Goal: Complete application form

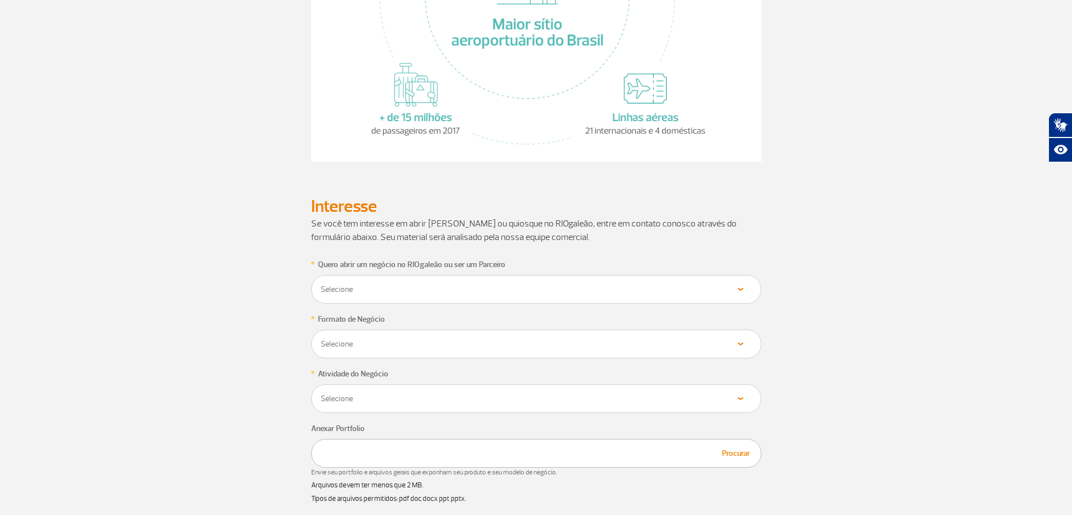
scroll to position [405, 0]
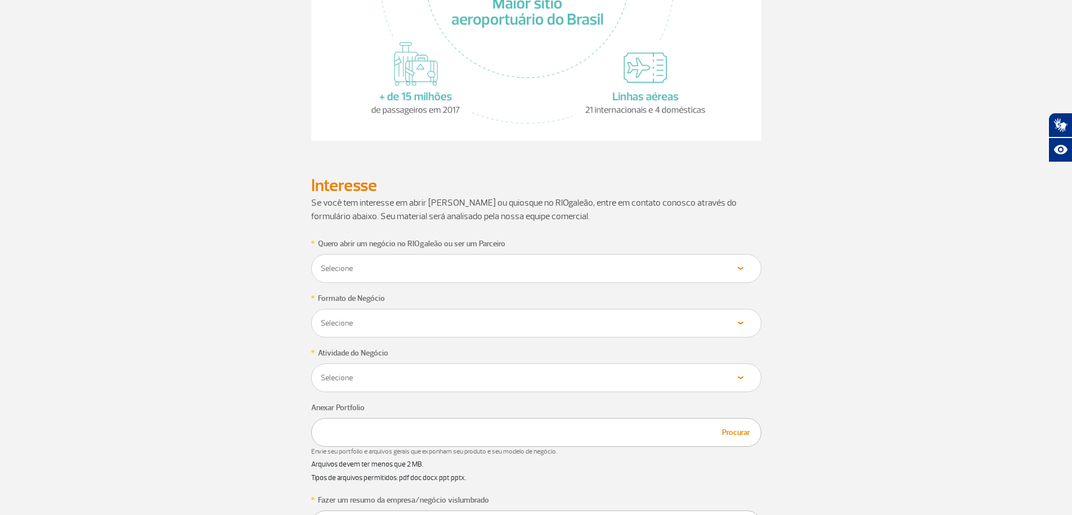
select select "Fornecedor"
click at [320, 263] on select "Selecione Loja Quiosque Fornecedor" at bounding box center [536, 268] width 432 height 11
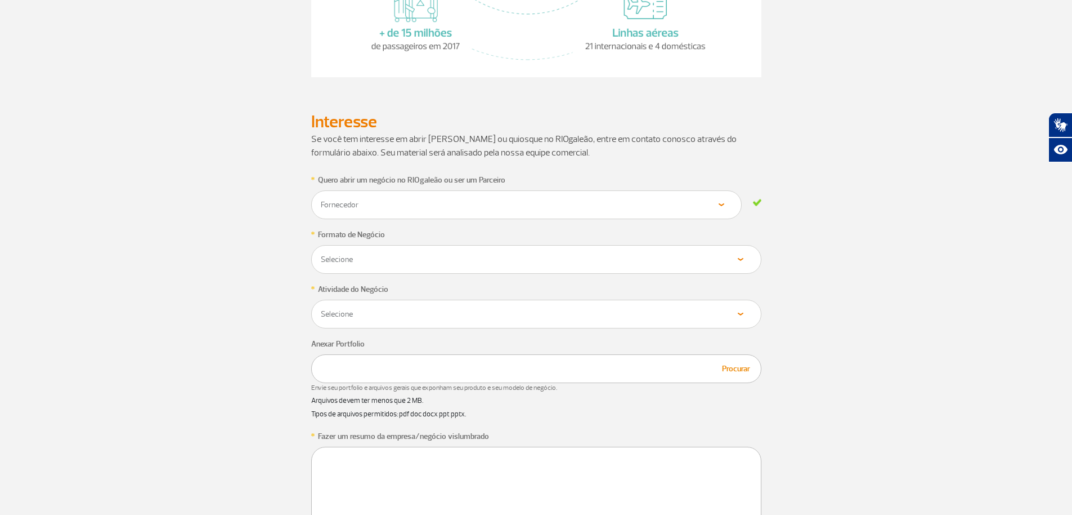
scroll to position [540, 0]
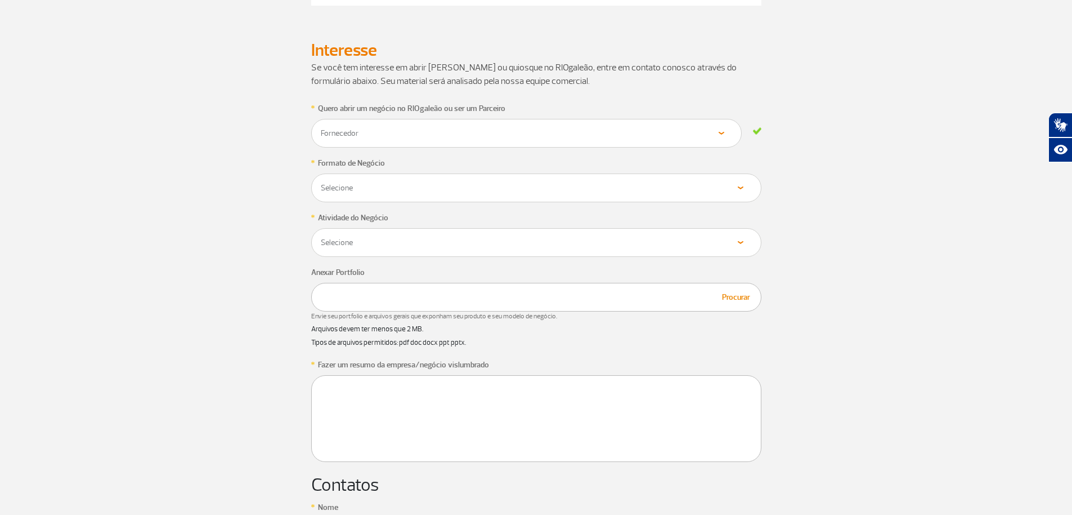
drag, startPoint x: 737, startPoint y: 189, endPoint x: 723, endPoint y: 132, distance: 58.0
click at [723, 132] on form "* Quero abrir um negócio no RIOgaleão ou ser um Parceiro Selecione Loja Quiosqu…" at bounding box center [536, 443] width 450 height 685
click at [723, 132] on select "Selecione Loja Quiosque Fornecedor" at bounding box center [526, 133] width 413 height 11
select select "Próprio"
click at [320, 182] on select "Selecione Próprio Franquia" at bounding box center [526, 187] width 413 height 11
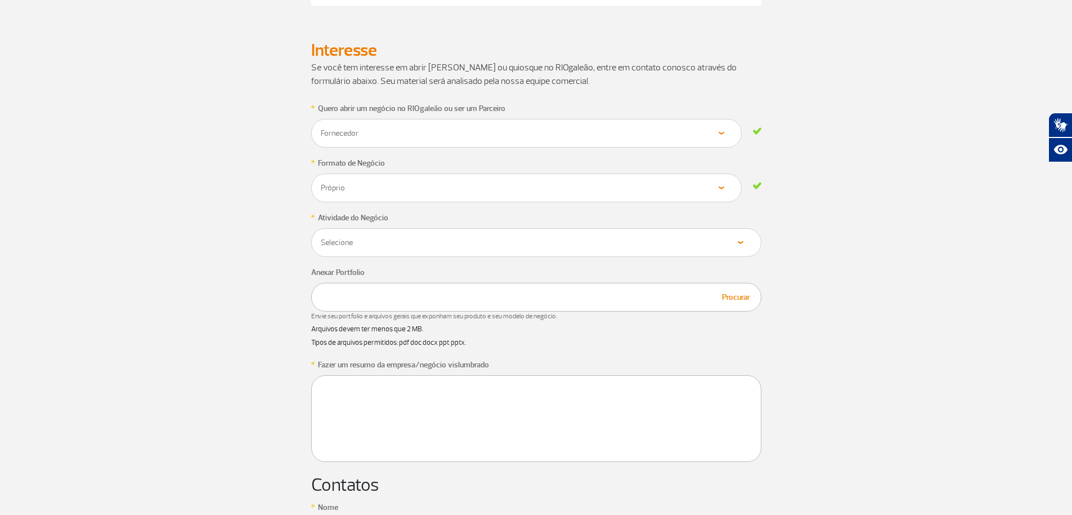
select select "Serviços"
click at [320, 237] on select "Selecione Alimentos & Bebidas Joalheria, Bijouterias, Relógios Moda e Acessório…" at bounding box center [536, 242] width 432 height 11
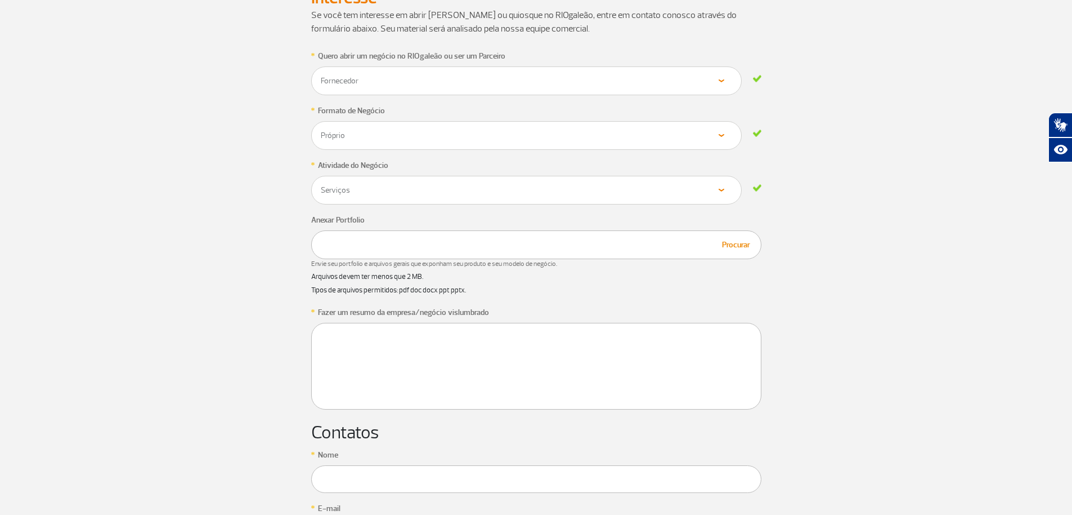
scroll to position [811, 0]
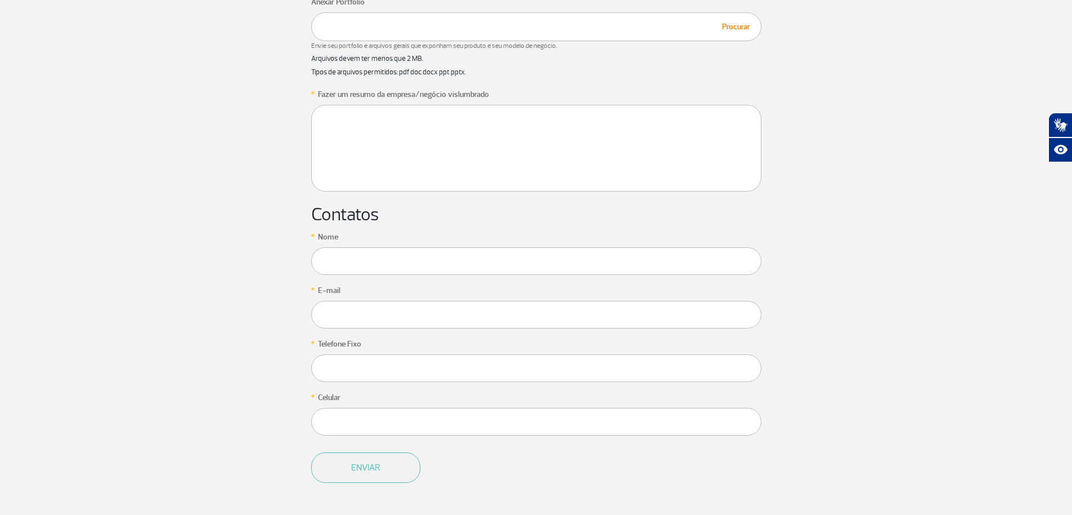
click at [167, 36] on section "* Quero abrir um negócio no RIOgaleão ou ser um Parceiro Selecione Loja Quiosqu…" at bounding box center [536, 173] width 1072 height 685
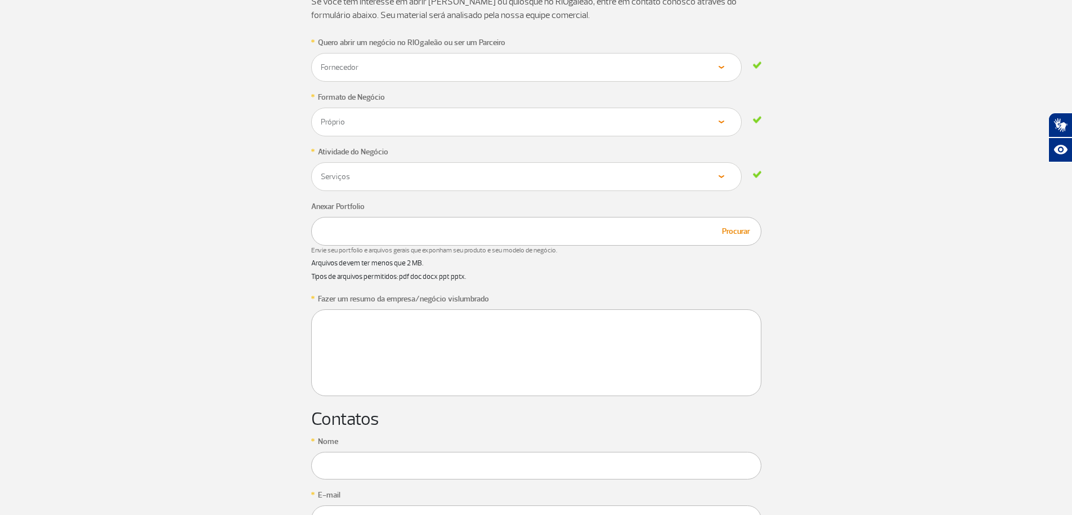
scroll to position [608, 0]
click at [737, 228] on button "Procurar" at bounding box center [736, 229] width 35 height 13
click at [485, 343] on textarea at bounding box center [536, 350] width 450 height 87
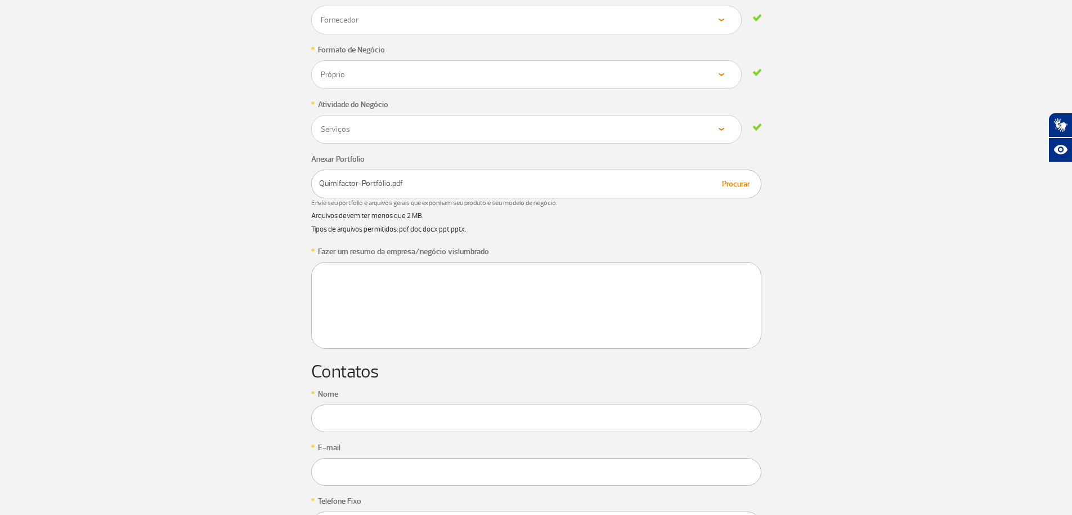
scroll to position [676, 0]
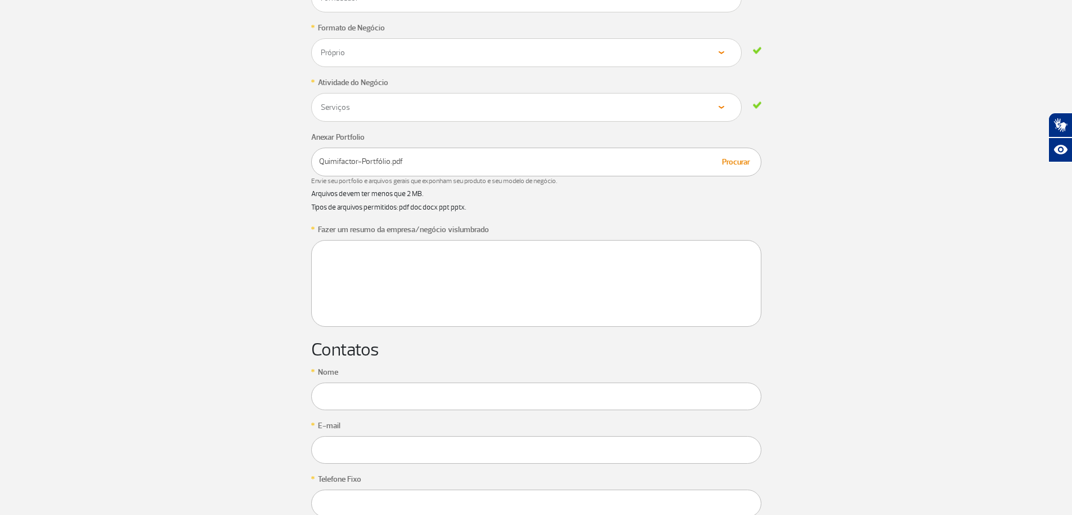
click at [392, 254] on textarea at bounding box center [536, 283] width 450 height 87
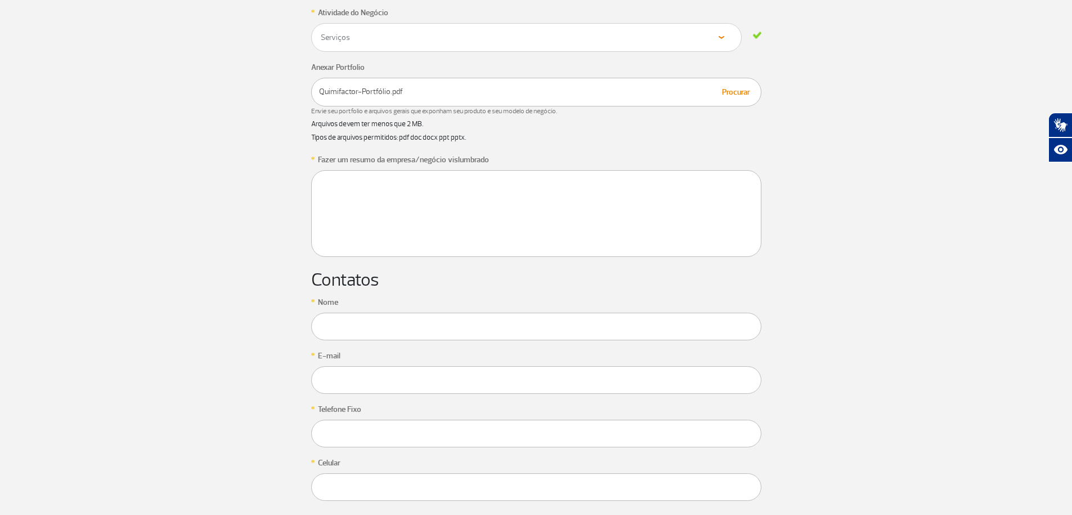
scroll to position [811, 0]
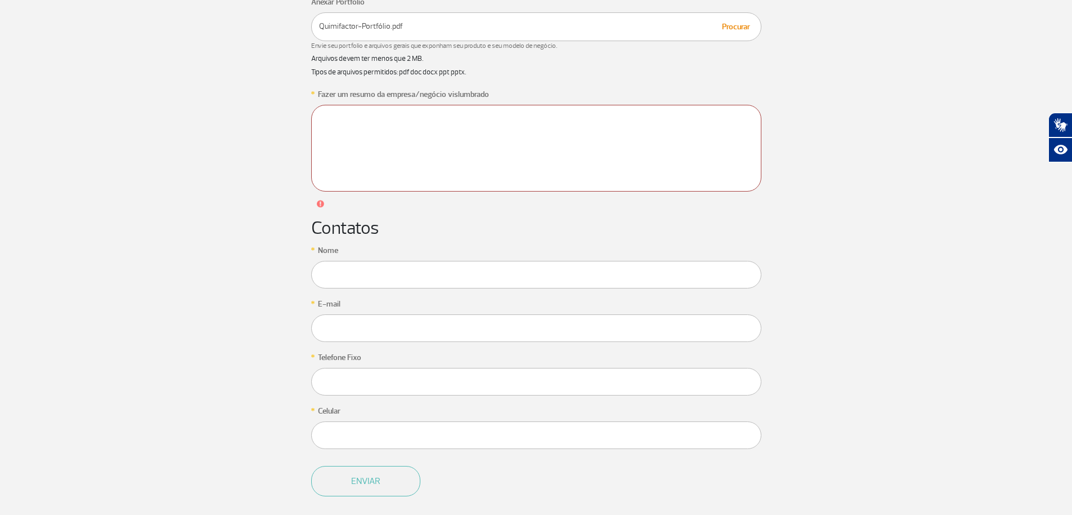
click at [398, 258] on div "* Nome" at bounding box center [536, 265] width 450 height 45
type input "CLAUDIO DUARTE GOMES"
type input "claudiodgomes@yahoo.com"
type input "21984022366"
click at [423, 328] on input "claudiodgomes@yahoo.com" at bounding box center [526, 328] width 431 height 28
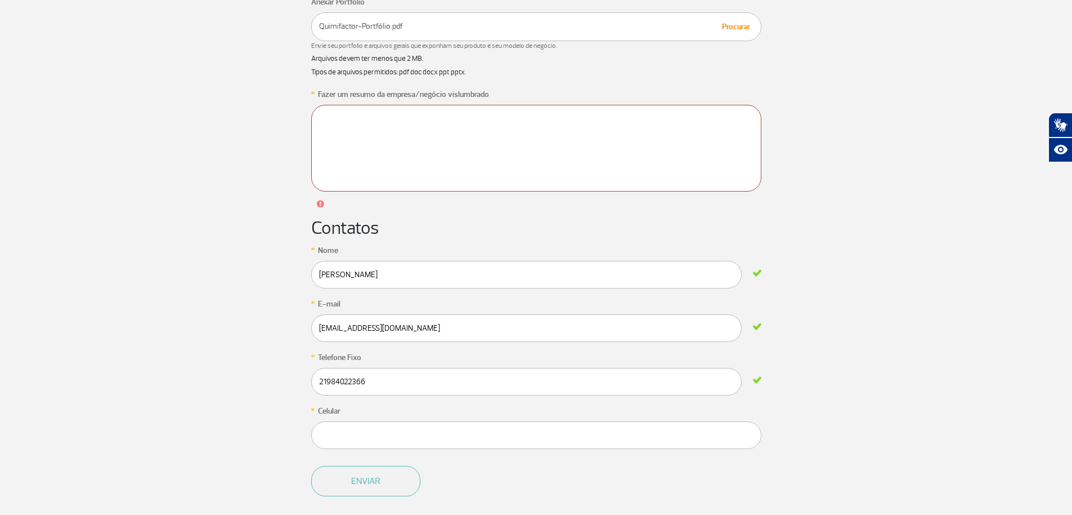
click at [359, 328] on input "claudiodgomes@yahoo.com" at bounding box center [526, 328] width 431 height 28
type input "claudio@quimifactor.com.br"
click at [366, 383] on input "21984022366" at bounding box center [526, 382] width 431 height 28
type input "2"
type input "(21) 3193-5238"
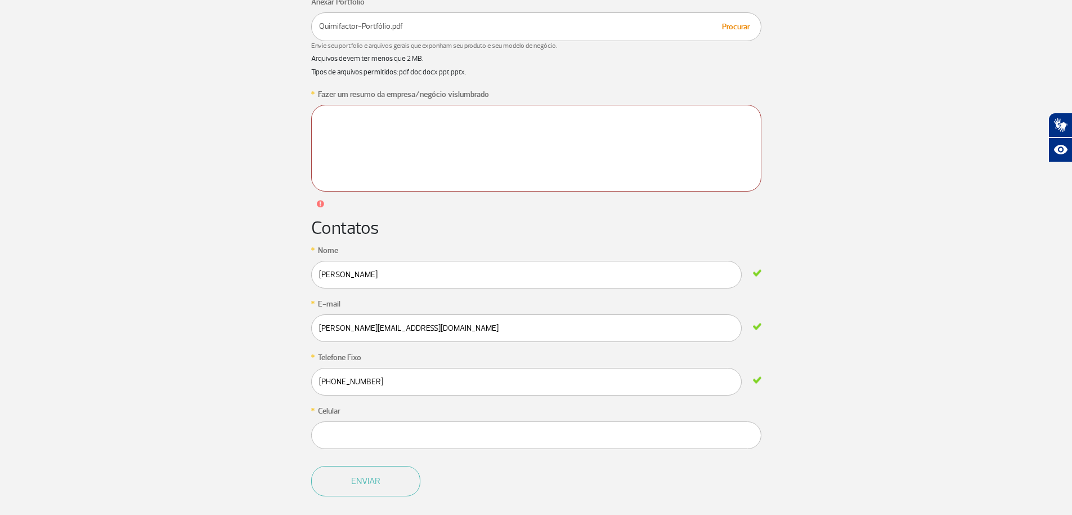
click at [368, 429] on input "text" at bounding box center [536, 435] width 450 height 28
type input "(21) 96416-7902"
click at [419, 147] on textarea at bounding box center [536, 148] width 450 height 87
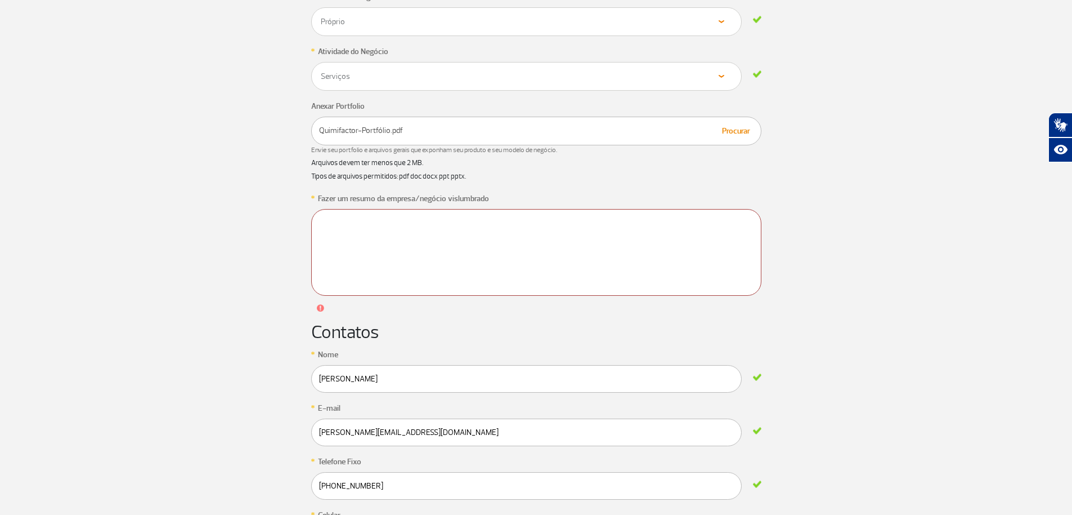
scroll to position [608, 0]
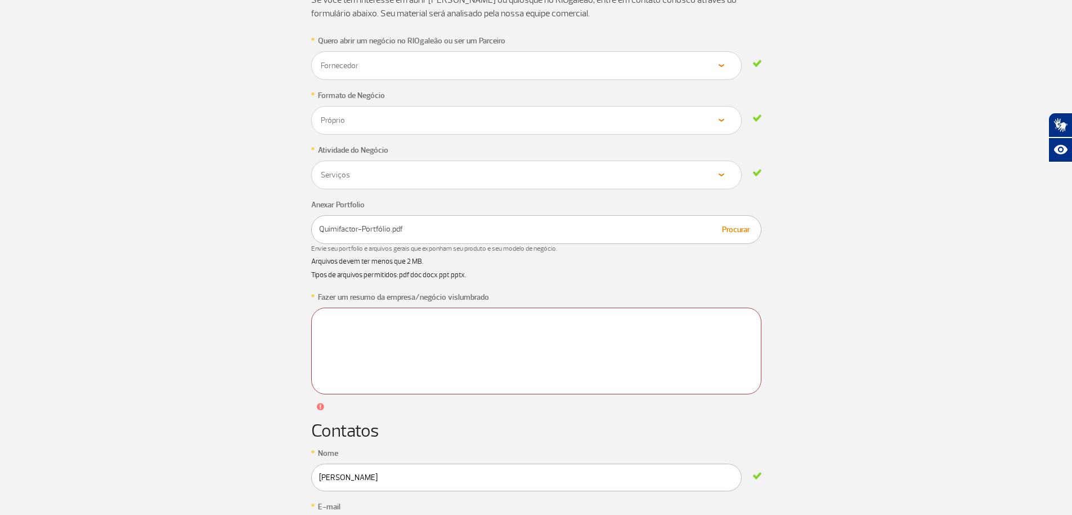
click at [372, 346] on textarea at bounding box center [536, 350] width 450 height 87
paste textarea "Quimifactor Indústria e Serviços Ltda. Desde 1990, prestamos serviços e fornece…"
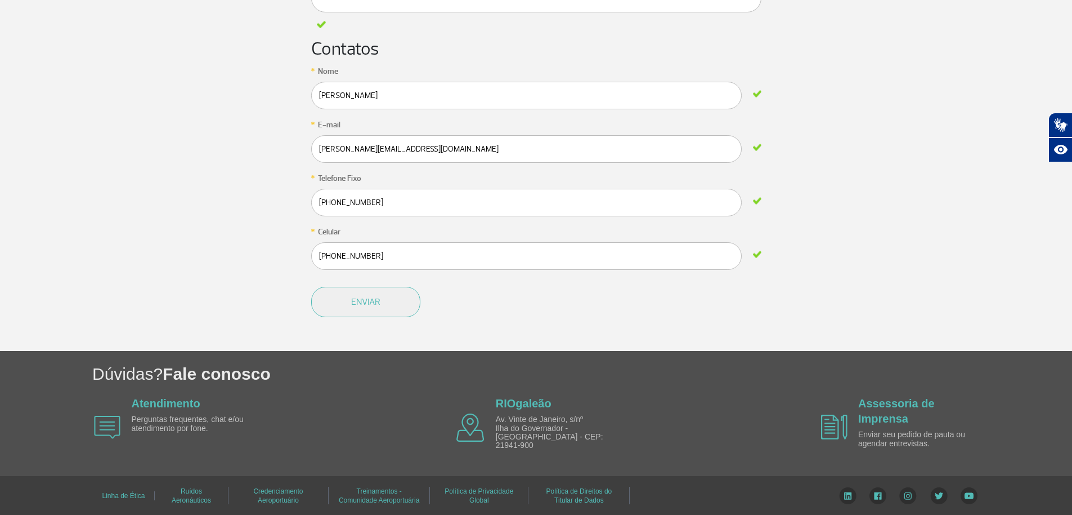
scroll to position [719, 0]
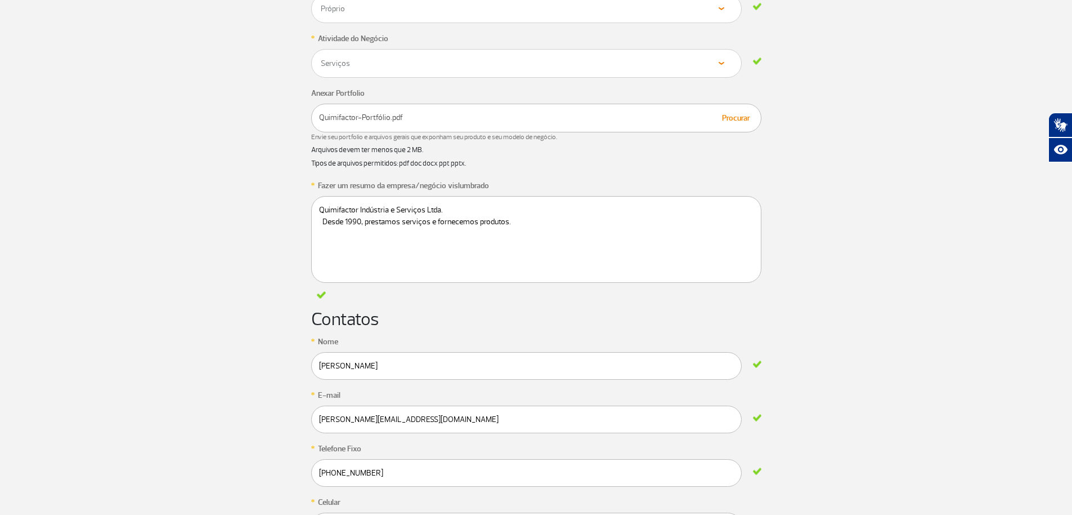
drag, startPoint x: 321, startPoint y: 222, endPoint x: 318, endPoint y: 256, distance: 33.9
click at [321, 222] on textarea "Quimifactor Indústria e Serviços Ltda. Desde 1990, prestamos serviços e fornece…" at bounding box center [536, 239] width 450 height 87
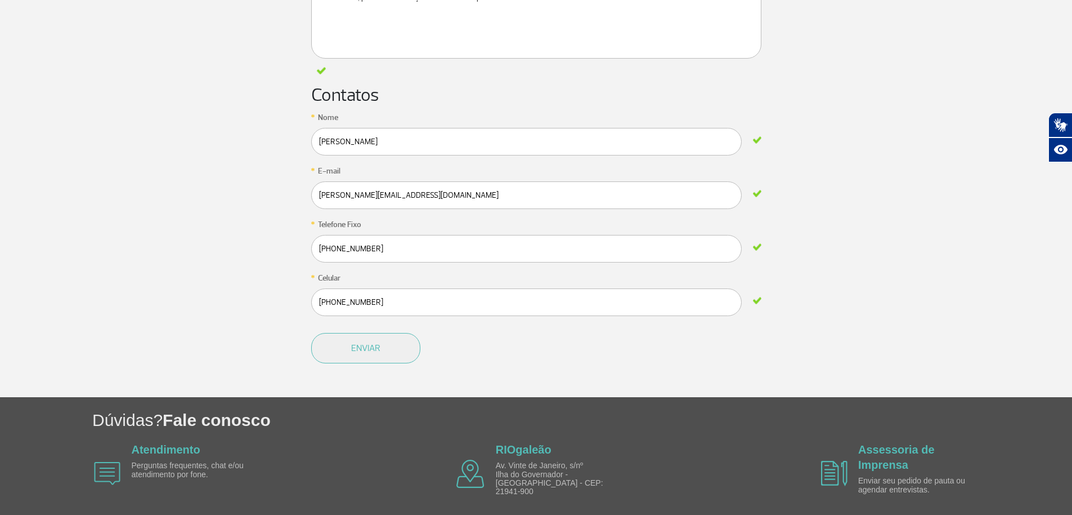
scroll to position [990, 0]
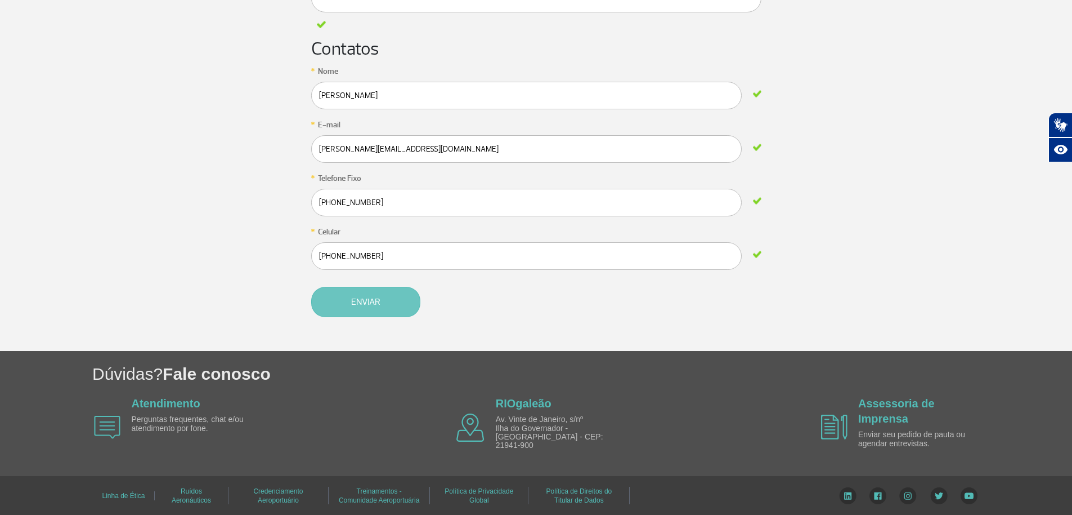
type textarea "Quimifactor Indústria e Serviços Ltda. Desde 1990, prestamos serviços e fornece…"
click at [375, 297] on button "Enviar" at bounding box center [365, 302] width 109 height 30
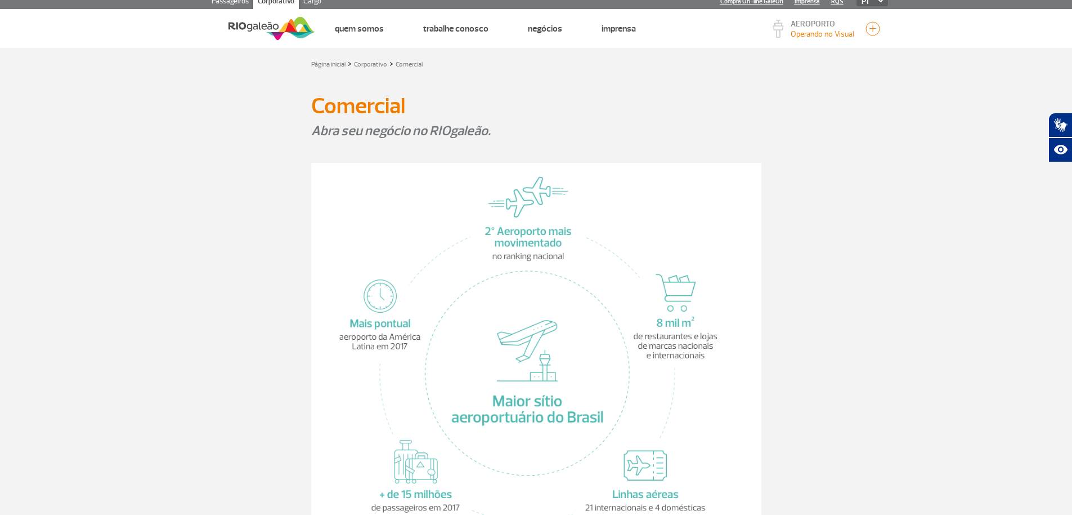
scroll to position [0, 0]
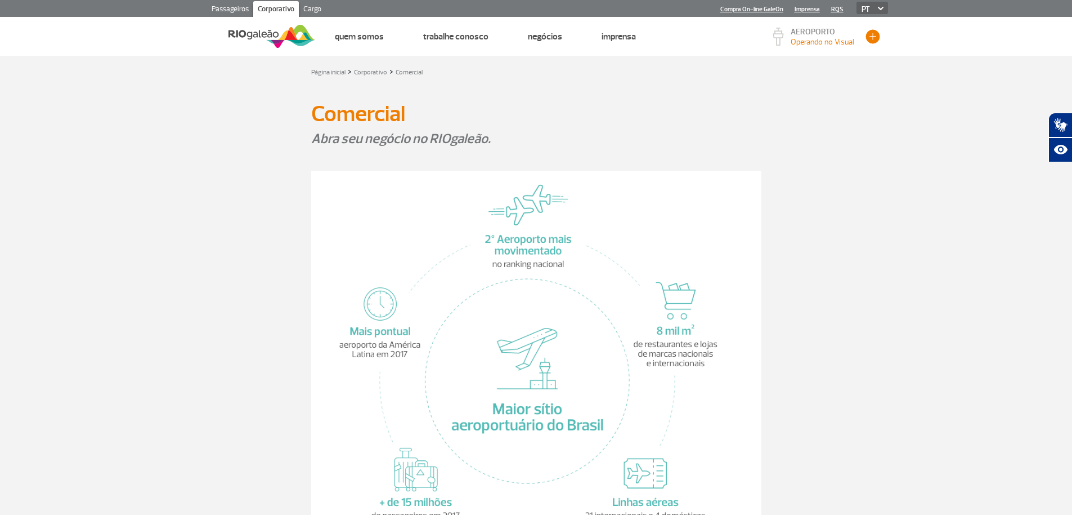
click at [872, 39] on button "button" at bounding box center [873, 36] width 17 height 17
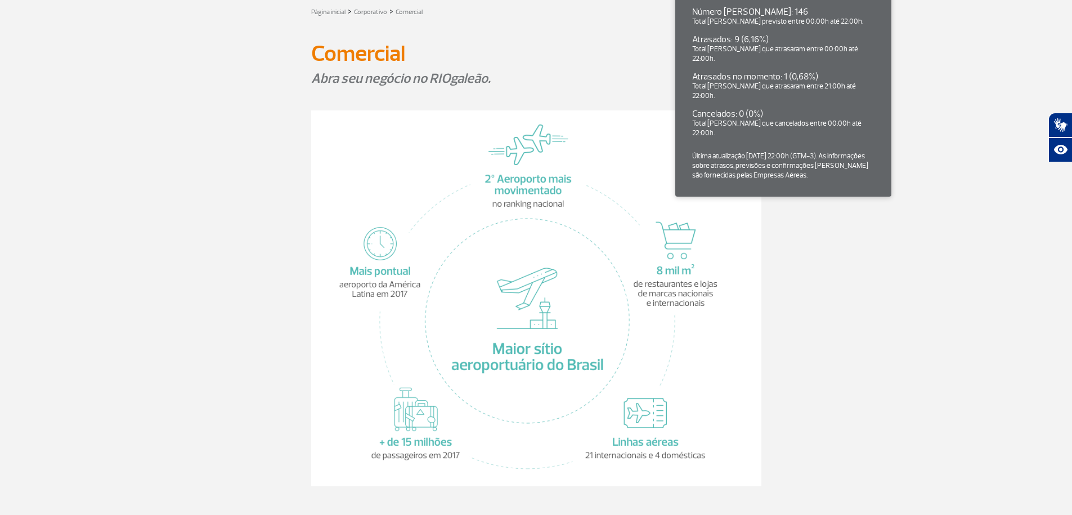
scroll to position [135, 0]
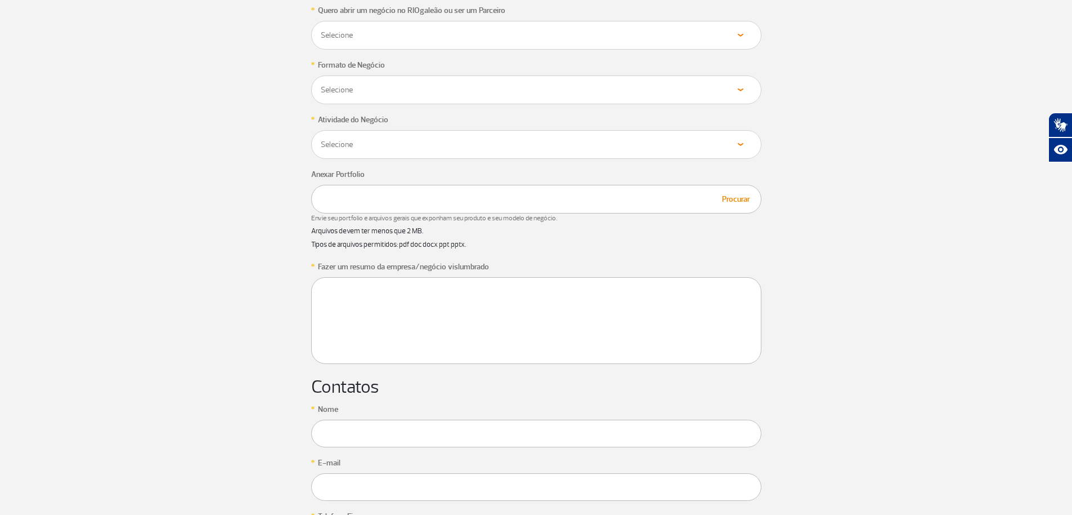
scroll to position [368, 0]
